Goal: Task Accomplishment & Management: Use online tool/utility

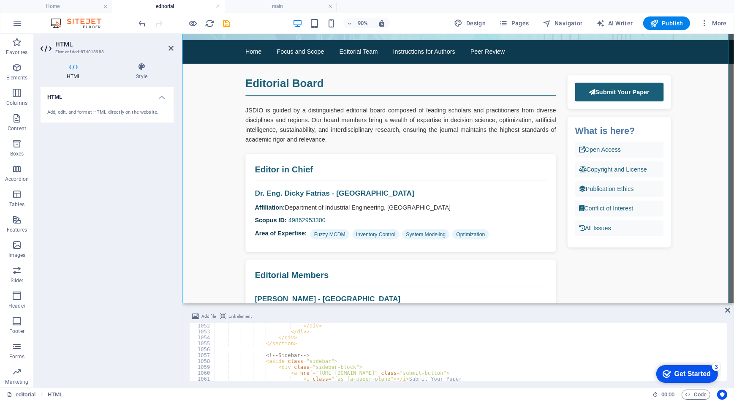
scroll to position [6284, 0]
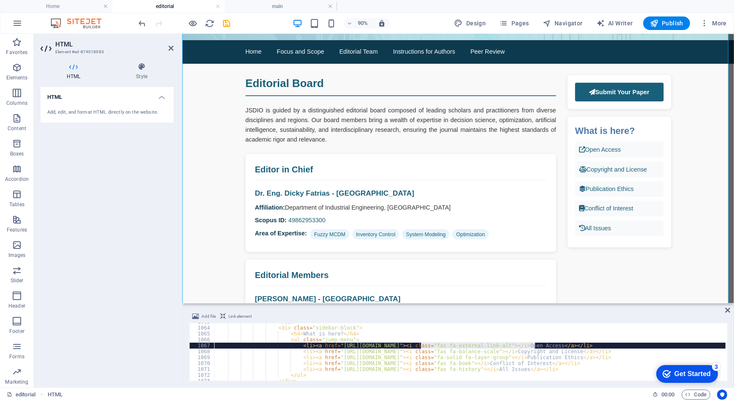
drag, startPoint x: 420, startPoint y: 346, endPoint x: 533, endPoint y: 348, distance: 112.4
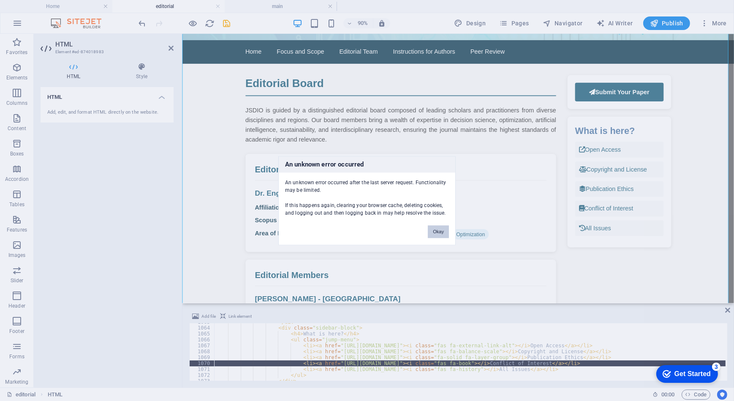
drag, startPoint x: 435, startPoint y: 230, endPoint x: 253, endPoint y: 291, distance: 191.3
click at [435, 230] on button "Okay" at bounding box center [438, 231] width 21 height 13
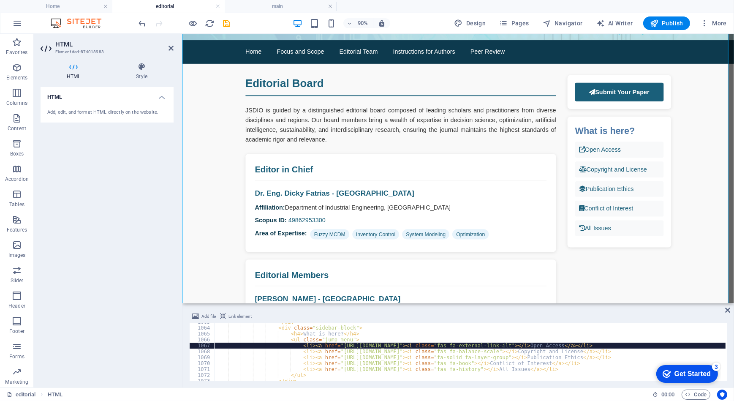
drag, startPoint x: 422, startPoint y: 345, endPoint x: 535, endPoint y: 343, distance: 112.8
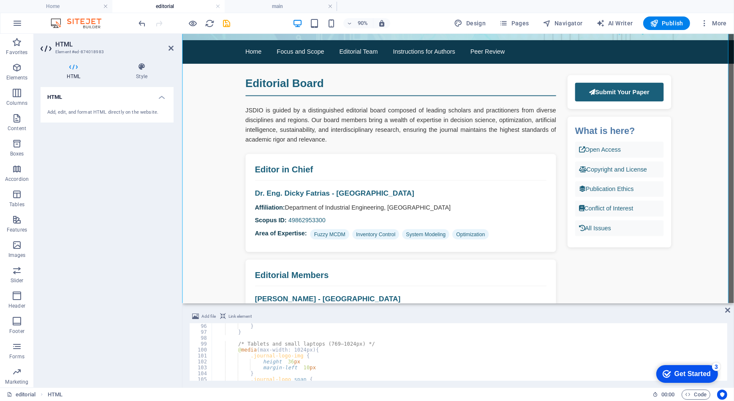
scroll to position [0, 0]
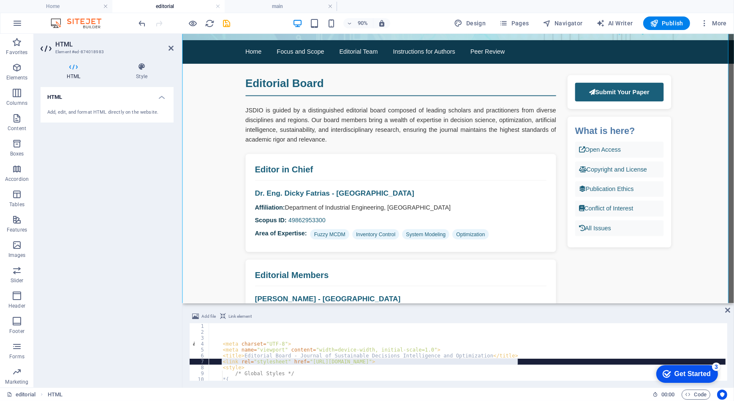
drag, startPoint x: 222, startPoint y: 364, endPoint x: 520, endPoint y: 363, distance: 298.6
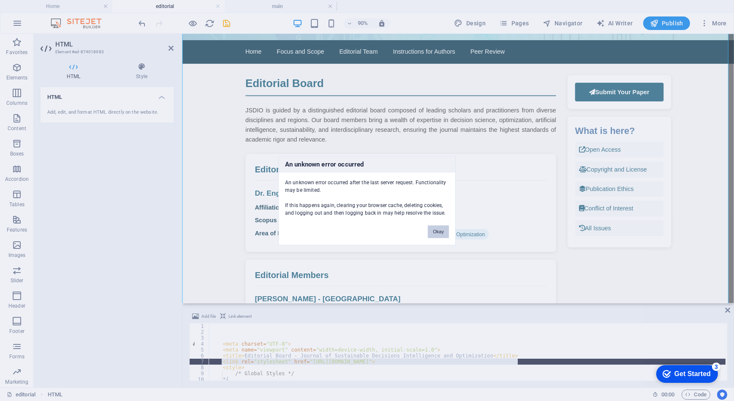
drag, startPoint x: 438, startPoint y: 228, endPoint x: 215, endPoint y: 261, distance: 225.0
click at [438, 228] on button "Okay" at bounding box center [438, 231] width 21 height 13
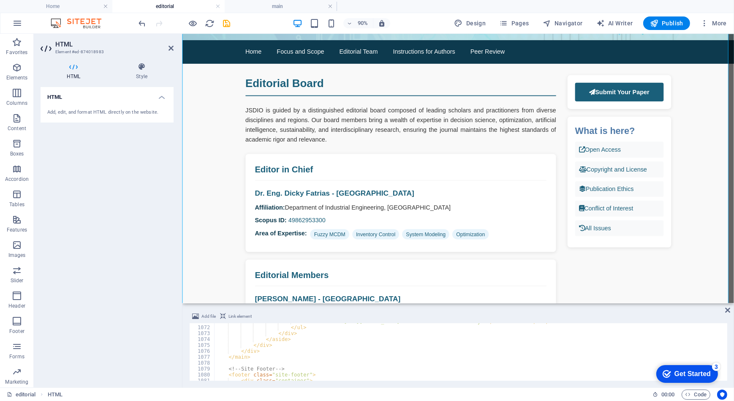
scroll to position [6332, 0]
drag, startPoint x: 727, startPoint y: 326, endPoint x: 70, endPoint y: 13, distance: 727.4
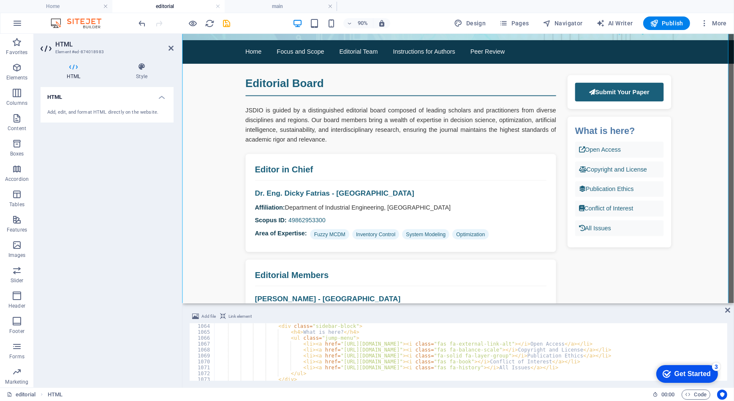
scroll to position [6286, 0]
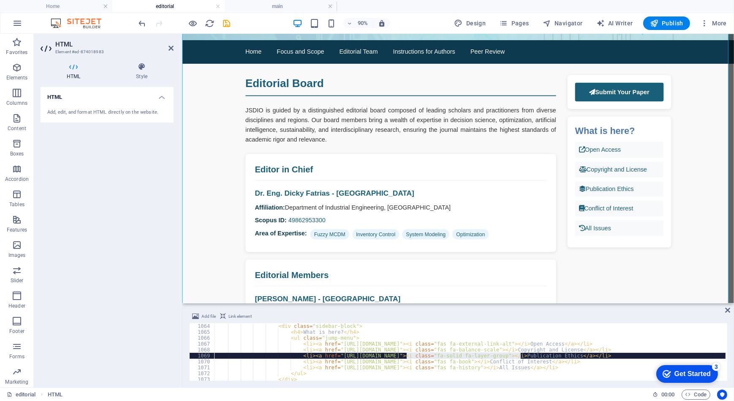
drag, startPoint x: 408, startPoint y: 355, endPoint x: 520, endPoint y: 356, distance: 112.4
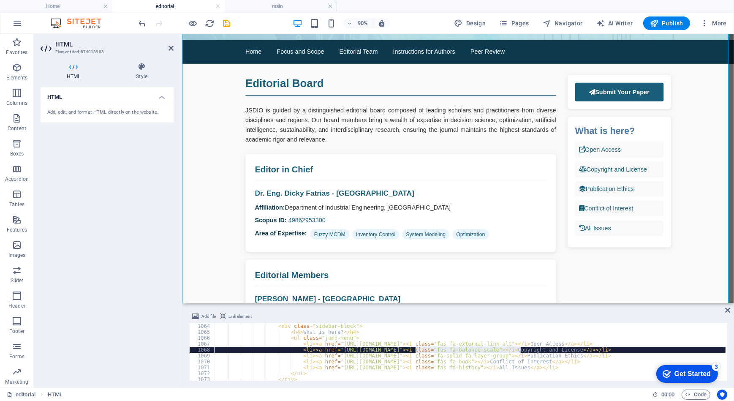
drag, startPoint x: 416, startPoint y: 349, endPoint x: 520, endPoint y: 355, distance: 104.1
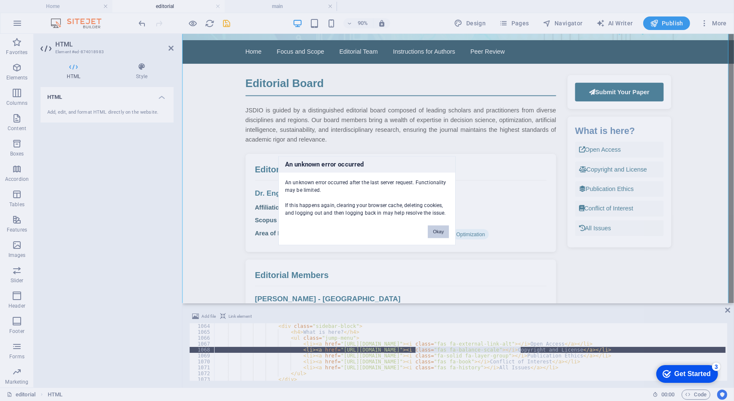
click at [431, 232] on button "Okay" at bounding box center [438, 231] width 21 height 13
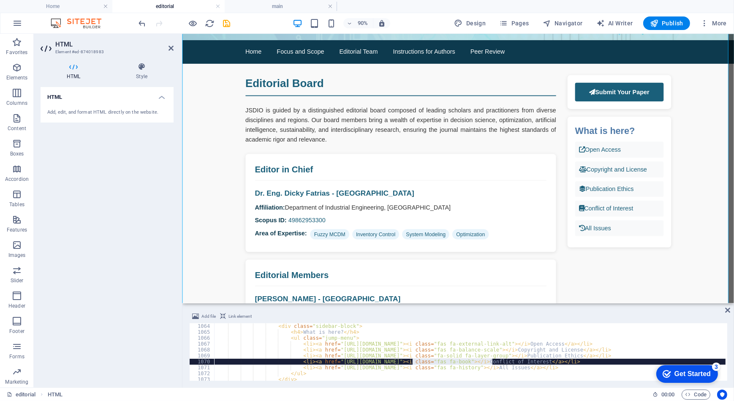
drag, startPoint x: 413, startPoint y: 363, endPoint x: 531, endPoint y: 378, distance: 118.8
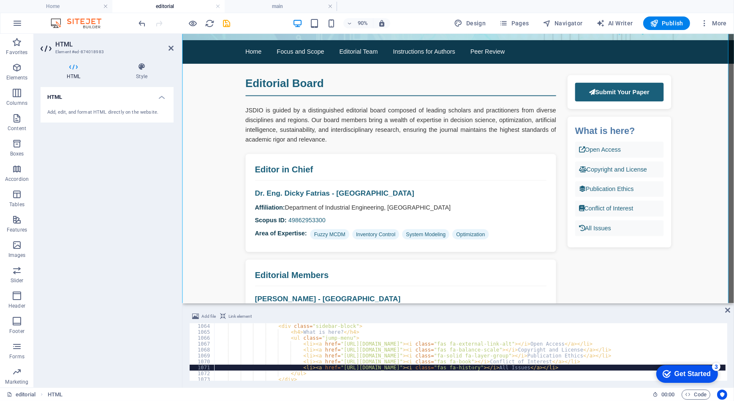
type textarea "<li><a href="[URL][DOMAIN_NAME]"><i class="fas fa-history"></i> All Issues</a><…"
